Goal: Check status: Check status

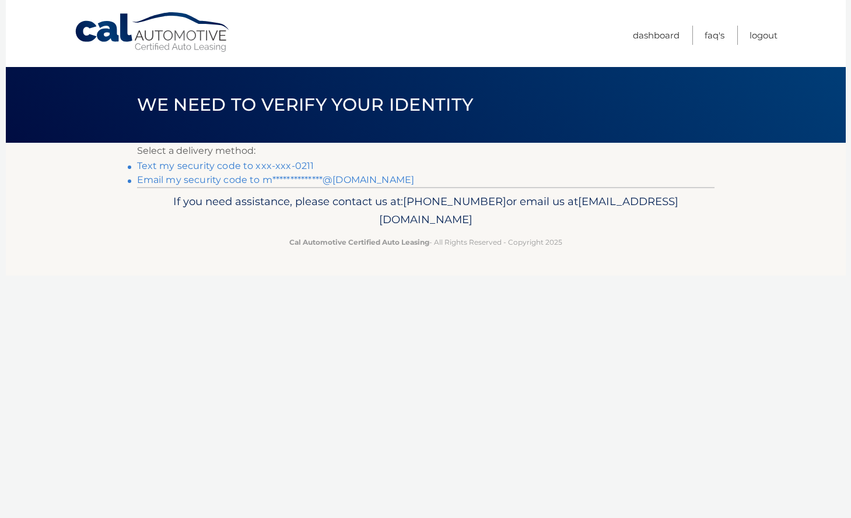
click at [299, 166] on link "Text my security code to xxx-xxx-0211" at bounding box center [225, 165] width 177 height 11
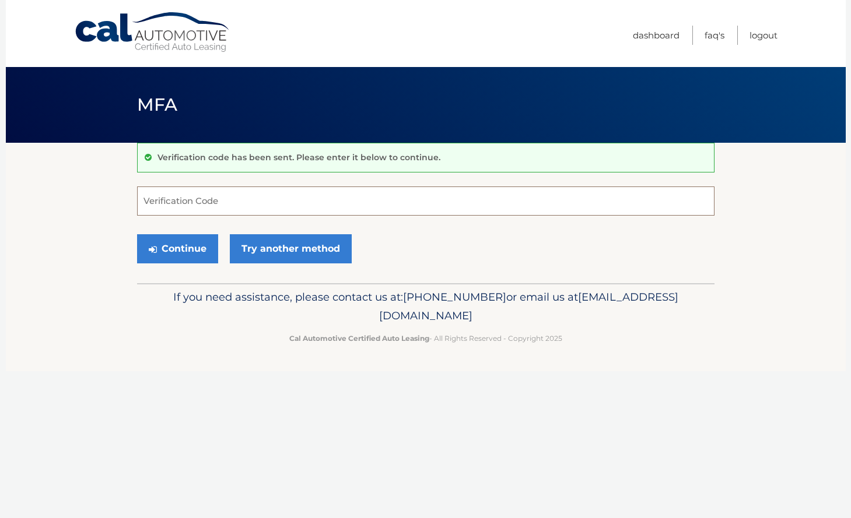
click at [272, 199] on input "Verification Code" at bounding box center [425, 201] width 577 height 29
type input "657420"
click at [184, 251] on button "Continue" at bounding box center [177, 248] width 81 height 29
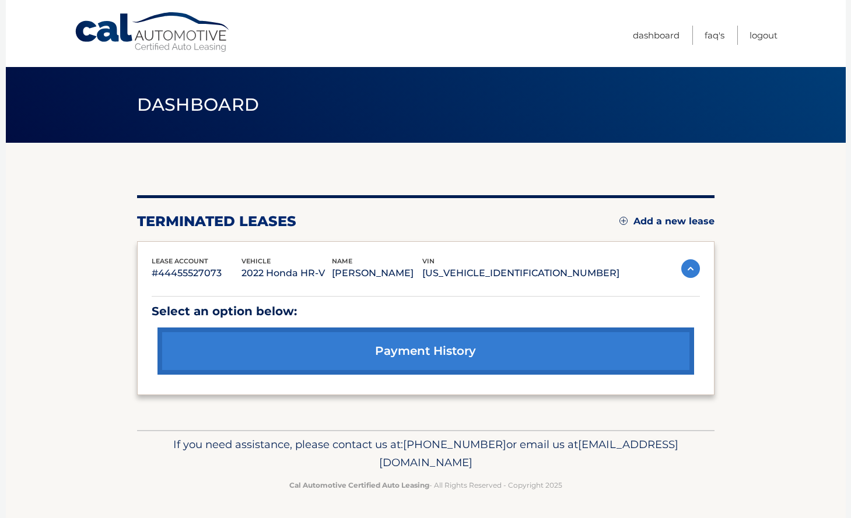
click at [685, 264] on img at bounding box center [690, 268] width 19 height 19
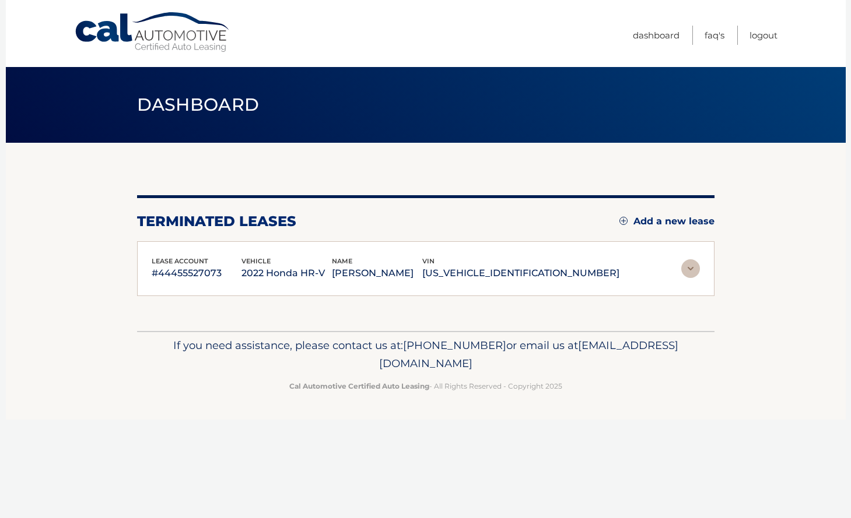
click at [685, 264] on img at bounding box center [690, 268] width 19 height 19
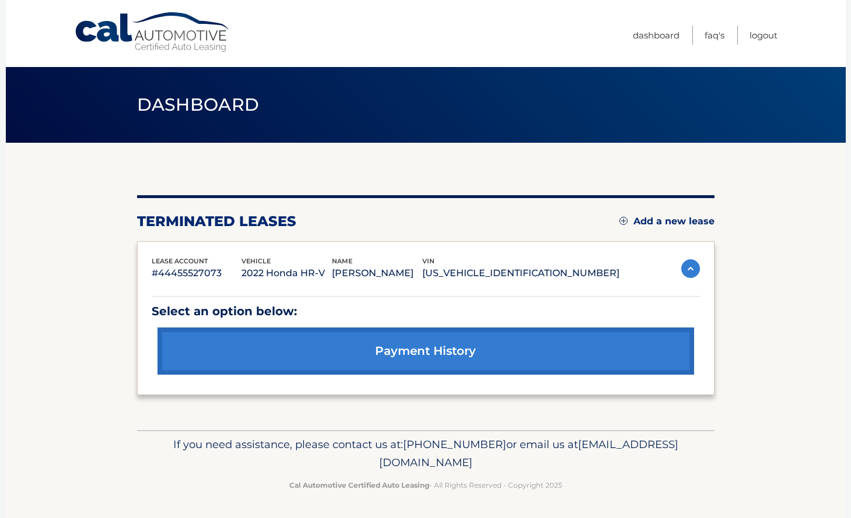
click at [427, 345] on link "payment history" at bounding box center [425, 351] width 536 height 47
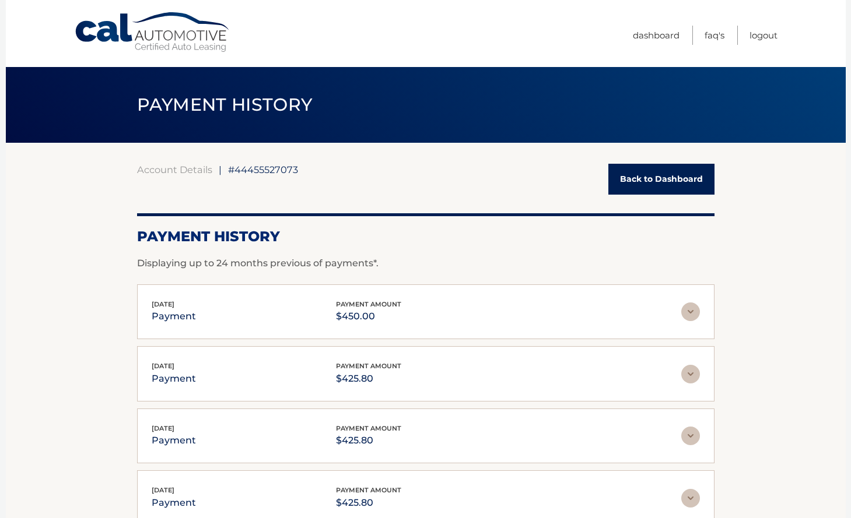
click at [689, 307] on img at bounding box center [690, 312] width 19 height 19
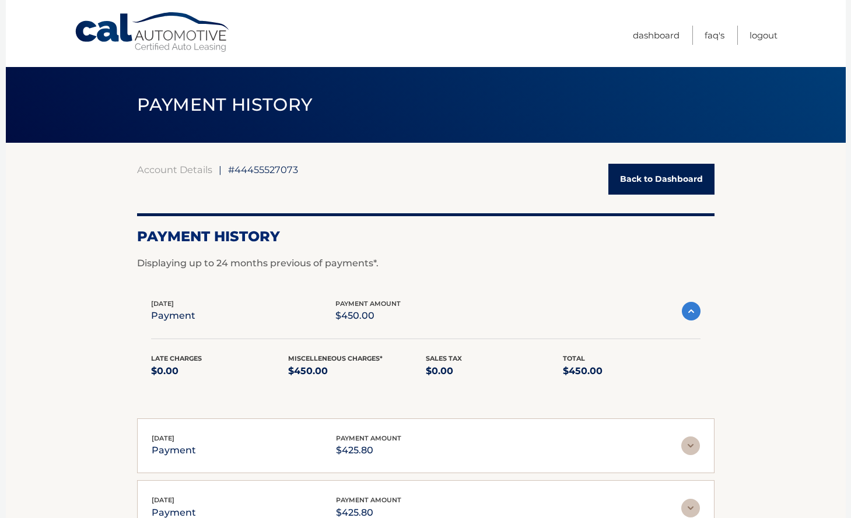
click at [677, 189] on link "Back to Dashboard" at bounding box center [661, 179] width 106 height 31
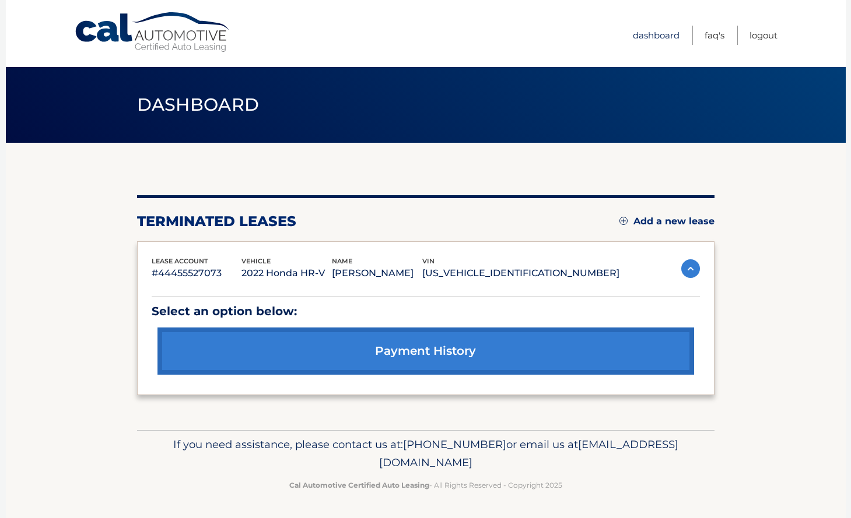
click at [643, 40] on link "Dashboard" at bounding box center [656, 35] width 47 height 19
